Goal: Navigation & Orientation: Understand site structure

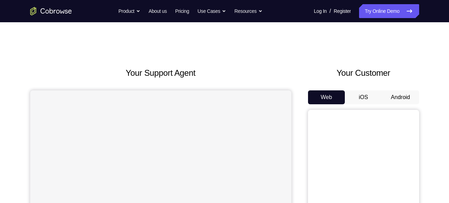
click at [400, 96] on button "Android" at bounding box center [400, 97] width 37 height 14
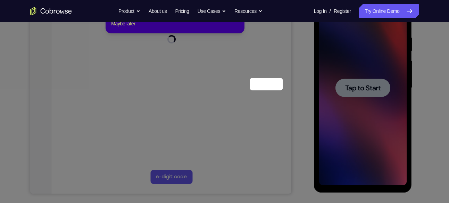
scroll to position [56, 0]
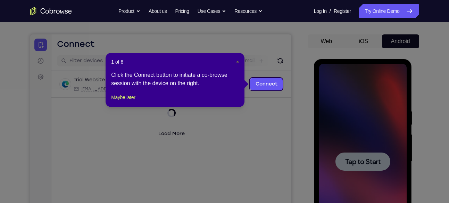
click at [236, 61] on span "×" at bounding box center [237, 62] width 3 height 6
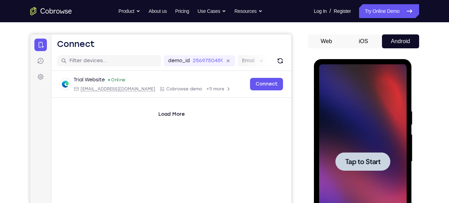
click at [377, 129] on div at bounding box center [362, 161] width 87 height 194
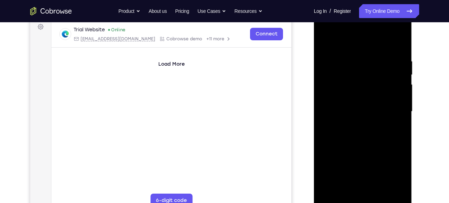
scroll to position [169, 0]
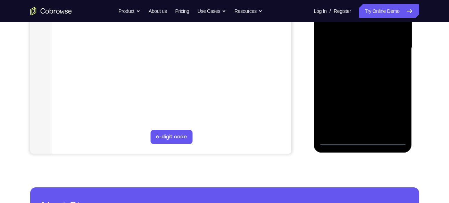
click at [364, 137] on div at bounding box center [362, 48] width 87 height 194
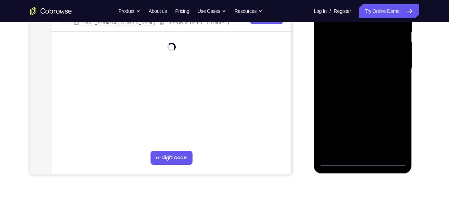
scroll to position [149, 0]
click at [362, 161] on div at bounding box center [362, 68] width 87 height 194
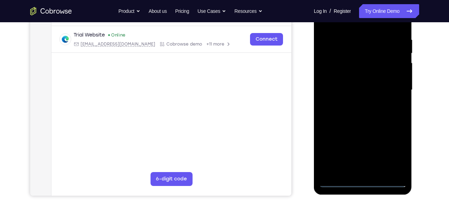
scroll to position [120, 0]
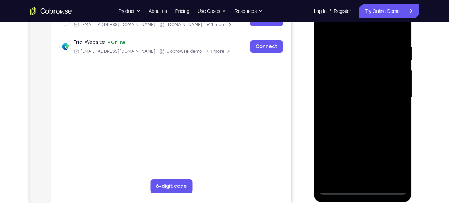
click at [390, 162] on div at bounding box center [362, 97] width 87 height 194
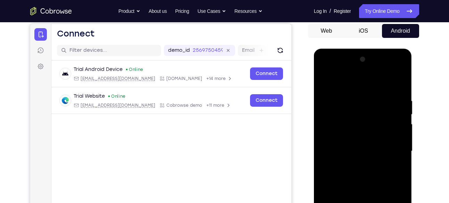
scroll to position [69, 0]
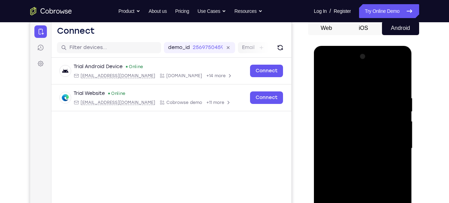
click at [325, 67] on div at bounding box center [362, 148] width 87 height 194
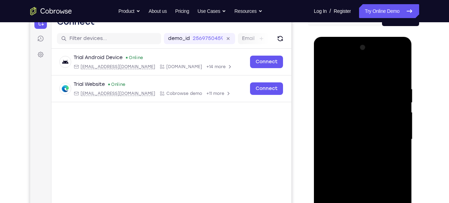
scroll to position [78, 0]
click at [391, 138] on div at bounding box center [362, 139] width 87 height 194
click at [354, 151] on div at bounding box center [362, 139] width 87 height 194
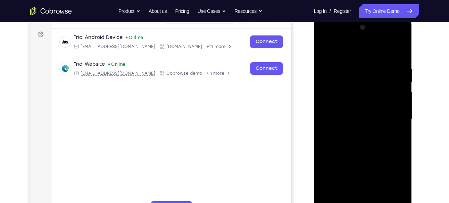
scroll to position [108, 0]
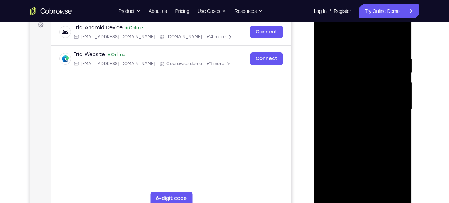
click at [352, 102] on div at bounding box center [362, 109] width 87 height 194
click at [342, 94] on div at bounding box center [362, 109] width 87 height 194
click at [342, 110] on div at bounding box center [362, 109] width 87 height 194
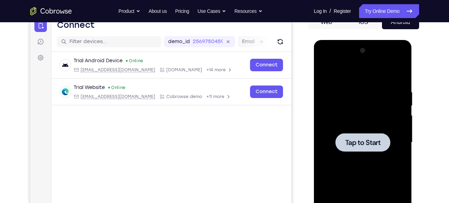
scroll to position [68, 0]
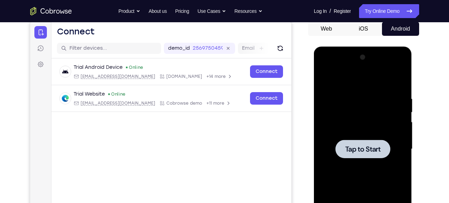
click at [363, 107] on div at bounding box center [362, 149] width 87 height 194
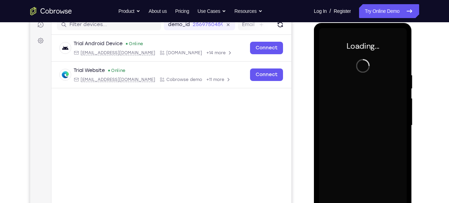
scroll to position [97, 0]
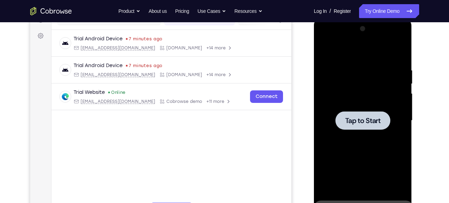
click at [339, 96] on div at bounding box center [362, 120] width 87 height 194
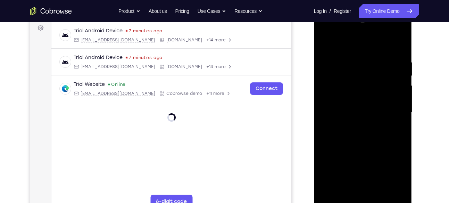
scroll to position [157, 0]
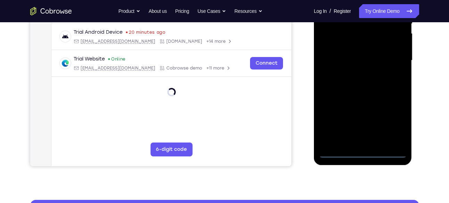
click at [360, 151] on div at bounding box center [362, 60] width 87 height 194
click at [394, 121] on div at bounding box center [362, 60] width 87 height 194
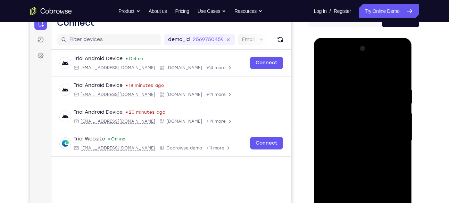
scroll to position [77, 0]
click at [323, 60] on div at bounding box center [362, 140] width 87 height 194
click at [393, 137] on div at bounding box center [362, 140] width 87 height 194
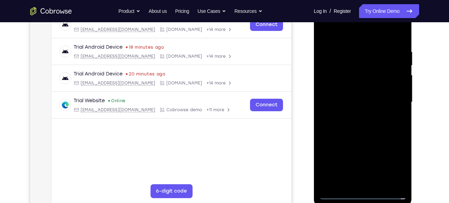
scroll to position [135, 0]
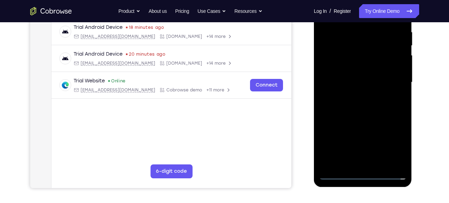
click at [356, 96] on div at bounding box center [362, 82] width 87 height 194
click at [341, 78] on div at bounding box center [362, 82] width 87 height 194
click at [349, 78] on div at bounding box center [362, 82] width 87 height 194
click at [357, 74] on div at bounding box center [362, 82] width 87 height 194
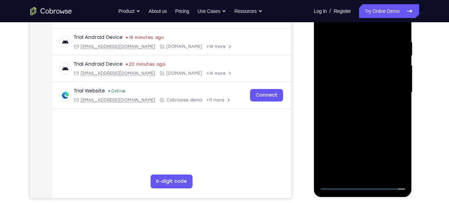
scroll to position [125, 0]
click at [342, 84] on div at bounding box center [362, 92] width 87 height 194
click at [368, 110] on div at bounding box center [362, 92] width 87 height 194
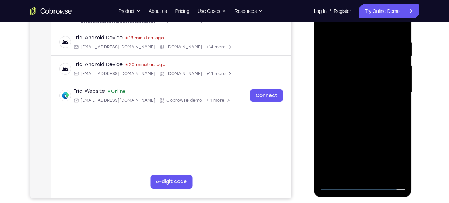
click at [348, 85] on div at bounding box center [362, 92] width 87 height 194
click at [344, 84] on div at bounding box center [362, 92] width 87 height 194
click at [342, 83] on div at bounding box center [362, 92] width 87 height 194
click at [344, 88] on div at bounding box center [362, 92] width 87 height 194
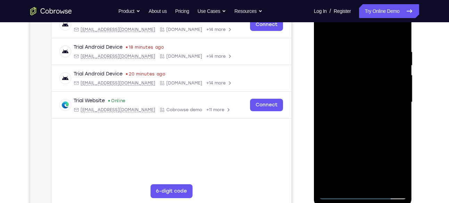
scroll to position [116, 0]
click at [349, 101] on div at bounding box center [362, 102] width 87 height 194
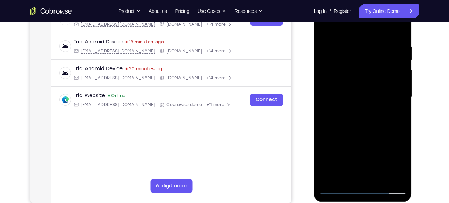
scroll to position [123, 0]
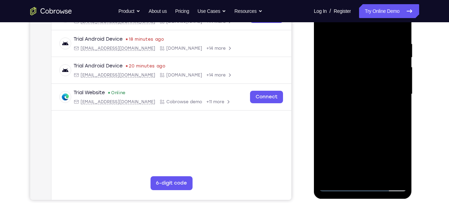
click at [343, 112] on div at bounding box center [362, 94] width 87 height 194
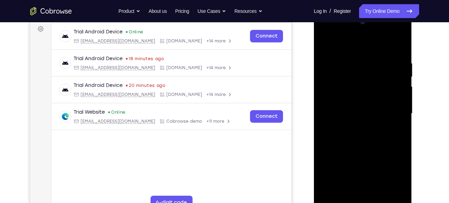
scroll to position [104, 0]
click at [402, 51] on div at bounding box center [362, 113] width 87 height 194
click at [401, 54] on div at bounding box center [362, 113] width 87 height 194
drag, startPoint x: 380, startPoint y: 117, endPoint x: 378, endPoint y: 101, distance: 16.0
click at [378, 101] on div at bounding box center [362, 113] width 87 height 194
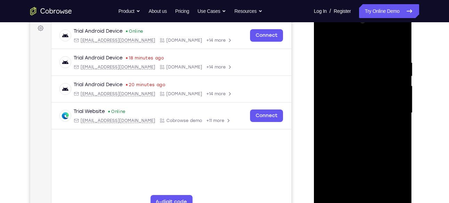
drag, startPoint x: 383, startPoint y: 107, endPoint x: 383, endPoint y: 123, distance: 16.3
click at [383, 123] on div at bounding box center [362, 113] width 87 height 194
click at [401, 40] on div at bounding box center [362, 113] width 87 height 194
click at [327, 42] on div at bounding box center [362, 113] width 87 height 194
click at [356, 61] on div at bounding box center [362, 113] width 87 height 194
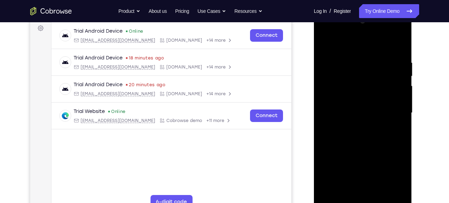
click at [398, 103] on div at bounding box center [362, 113] width 87 height 194
click at [392, 100] on div at bounding box center [362, 113] width 87 height 194
click at [397, 91] on div at bounding box center [362, 113] width 87 height 194
click at [326, 105] on div at bounding box center [362, 113] width 87 height 194
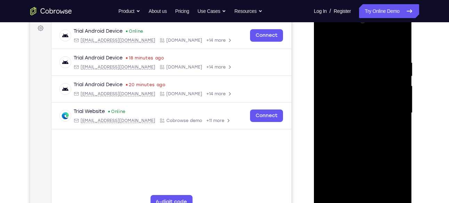
click at [326, 105] on div at bounding box center [362, 113] width 87 height 194
drag, startPoint x: 326, startPoint y: 105, endPoint x: 386, endPoint y: 119, distance: 61.6
click at [386, 119] on div at bounding box center [362, 113] width 87 height 194
click at [328, 112] on div at bounding box center [362, 113] width 87 height 194
drag, startPoint x: 328, startPoint y: 112, endPoint x: 401, endPoint y: 116, distance: 72.9
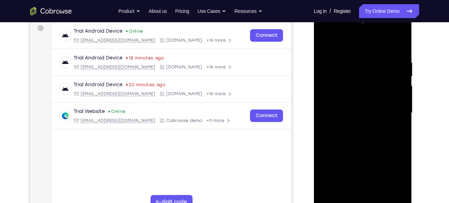
click at [401, 116] on div at bounding box center [362, 113] width 87 height 194
click at [398, 45] on div at bounding box center [362, 113] width 87 height 194
drag, startPoint x: 367, startPoint y: 144, endPoint x: 378, endPoint y: 39, distance: 105.4
click at [378, 39] on div at bounding box center [362, 113] width 87 height 194
drag, startPoint x: 367, startPoint y: 163, endPoint x: 378, endPoint y: 95, distance: 69.0
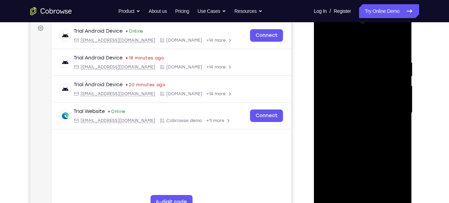
click at [378, 95] on div at bounding box center [362, 113] width 87 height 194
drag, startPoint x: 372, startPoint y: 152, endPoint x: 379, endPoint y: 58, distance: 94.0
click at [379, 58] on div at bounding box center [362, 113] width 87 height 194
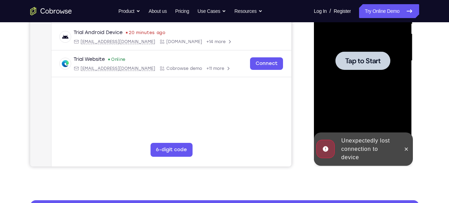
scroll to position [157, 0]
